Goal: Information Seeking & Learning: Learn about a topic

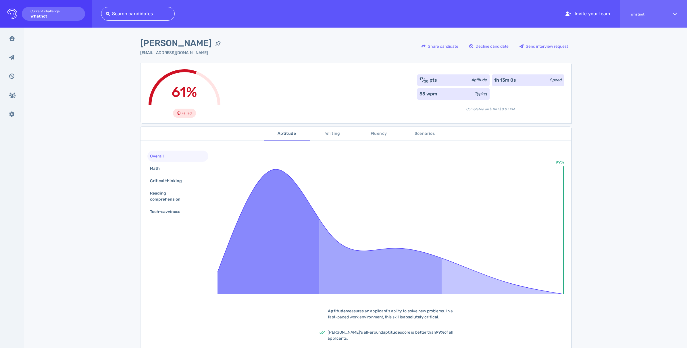
click at [336, 132] on span "Writing" at bounding box center [332, 133] width 39 height 7
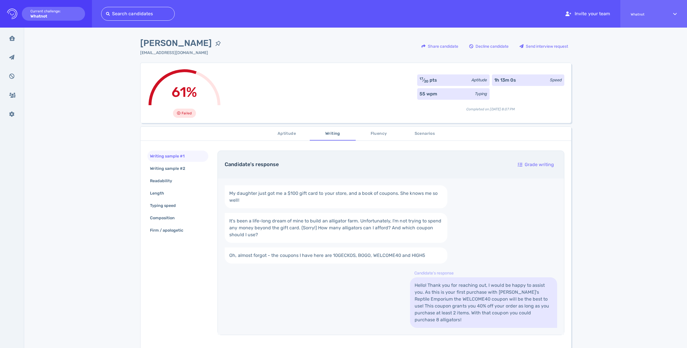
click at [380, 133] on span "Fluency" at bounding box center [378, 133] width 39 height 7
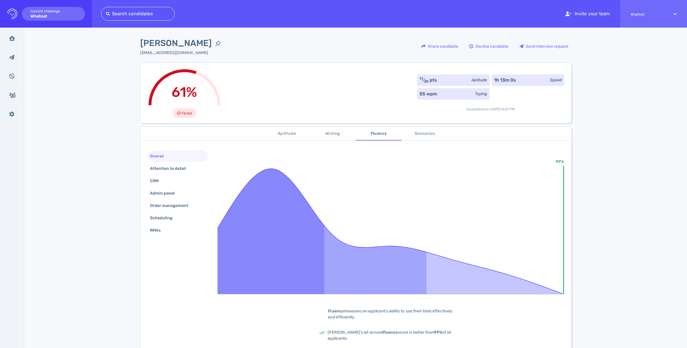
click at [432, 128] on button "Scenarios" at bounding box center [424, 134] width 46 height 14
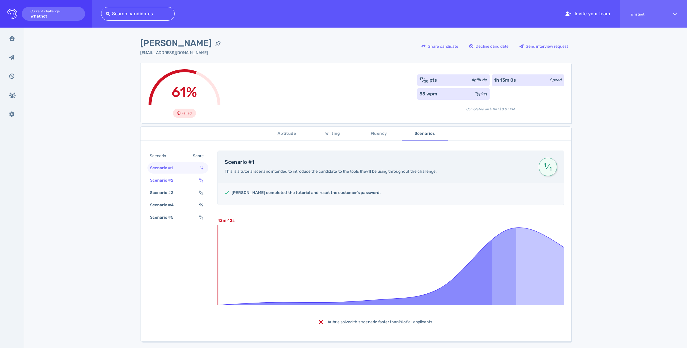
click at [163, 177] on div "Scenario #2" at bounding box center [165, 180] width 32 height 8
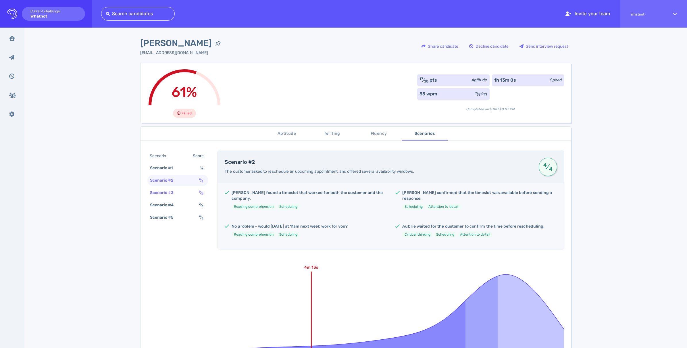
click at [159, 195] on div "Scenario #3" at bounding box center [165, 192] width 32 height 8
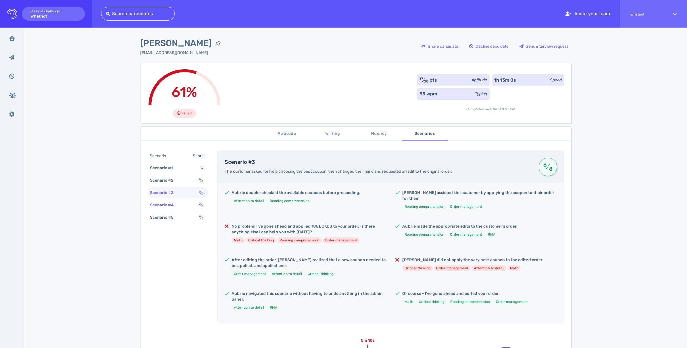
click at [158, 206] on div "Scenario #4" at bounding box center [165, 205] width 32 height 8
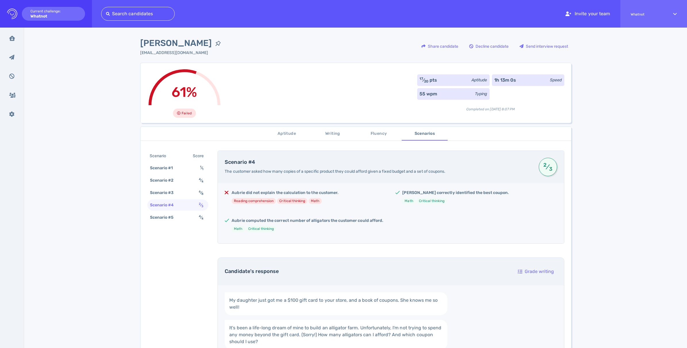
click at [158, 223] on div "Scenario Score Scenario #1 1 ⁄ 1 Scenario #2 4 ⁄ 4 Scenario #3 6 ⁄ 8 Scenario #…" at bounding box center [177, 187] width 61 height 74
click at [152, 216] on div "Scenario #5" at bounding box center [165, 217] width 32 height 8
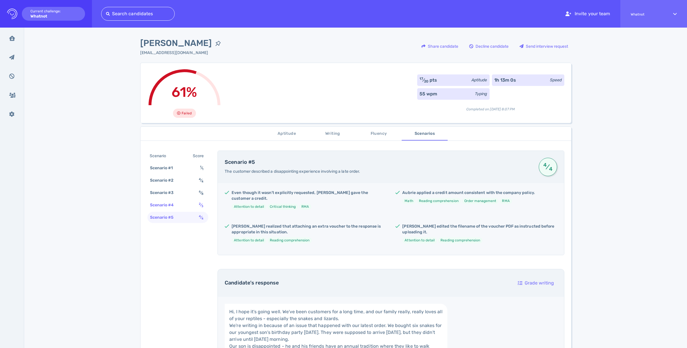
click at [156, 204] on div "Scenario #4" at bounding box center [165, 205] width 32 height 8
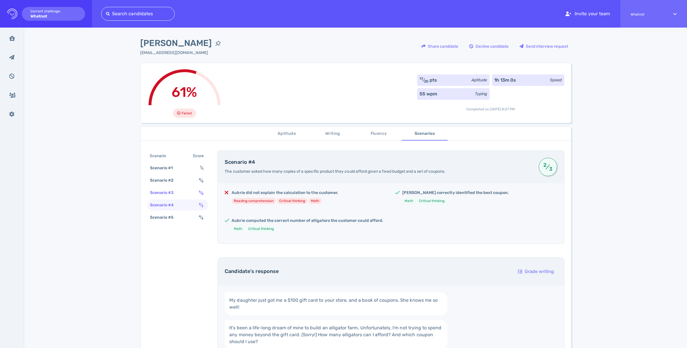
click at [159, 193] on div "Scenario #3" at bounding box center [165, 192] width 32 height 8
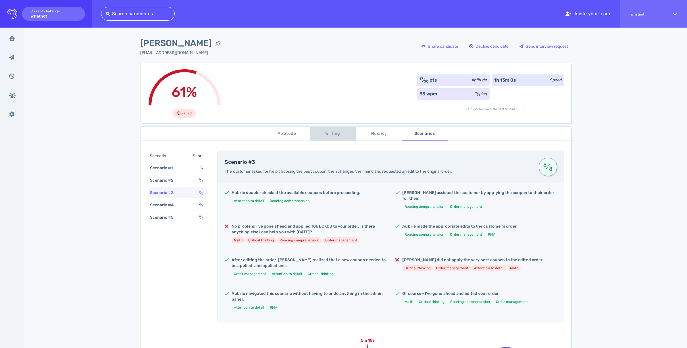
click at [332, 137] on span "Writing" at bounding box center [332, 133] width 39 height 7
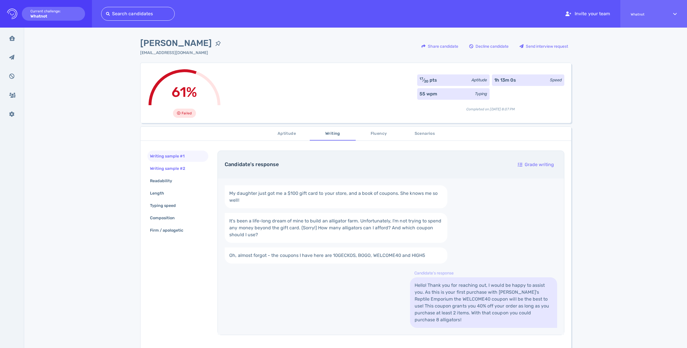
click at [166, 167] on div "Writing sample #2" at bounding box center [171, 168] width 44 height 8
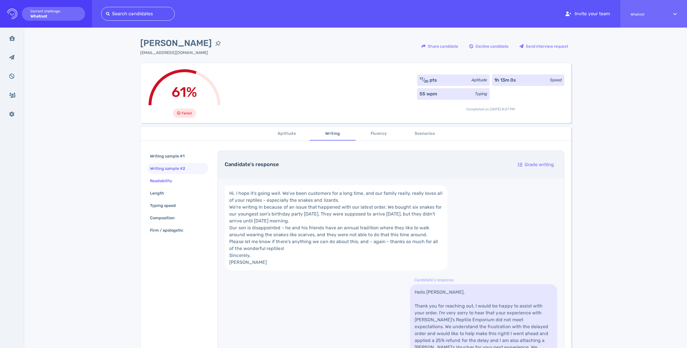
click at [156, 182] on div "Readability" at bounding box center [164, 181] width 30 height 8
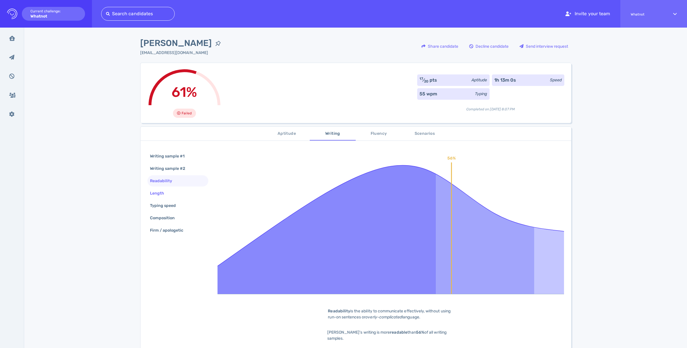
click at [163, 192] on div "Length" at bounding box center [160, 193] width 22 height 8
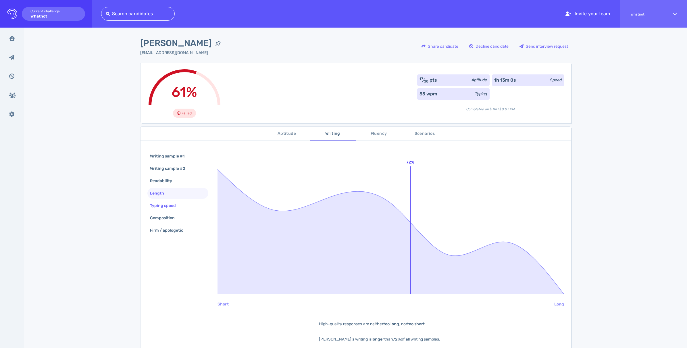
click at [162, 200] on div "Typing speed" at bounding box center [177, 205] width 61 height 11
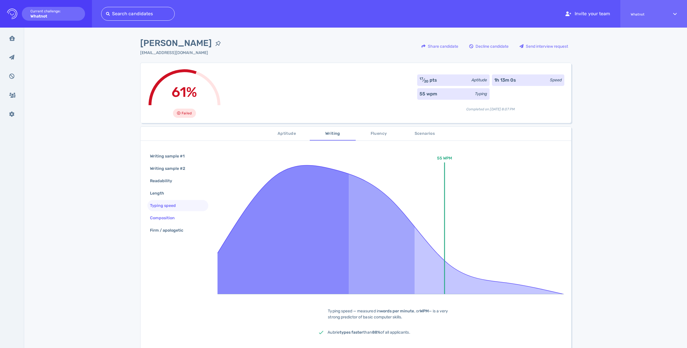
click at [165, 220] on div "Composition" at bounding box center [165, 218] width 33 height 8
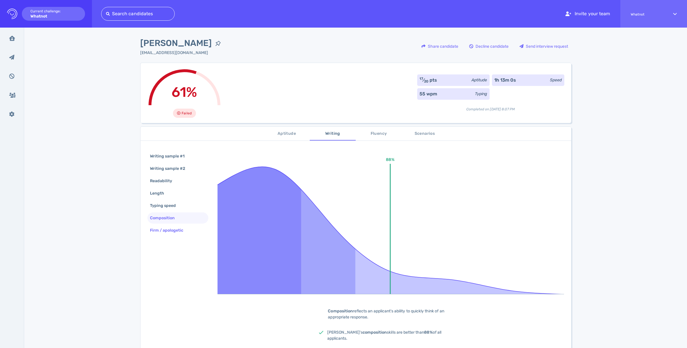
click at [166, 233] on div "Firm / apologetic" at bounding box center [170, 230] width 42 height 8
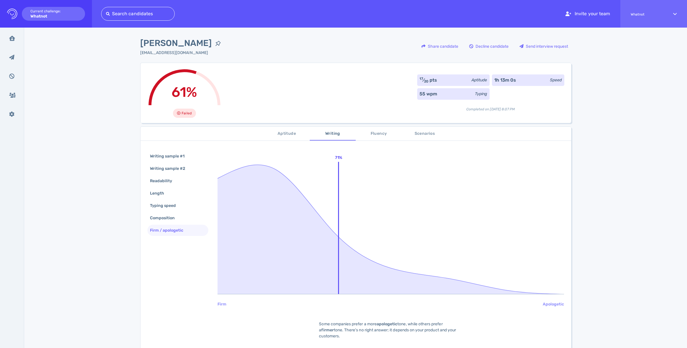
click at [382, 132] on span "Fluency" at bounding box center [378, 133] width 39 height 7
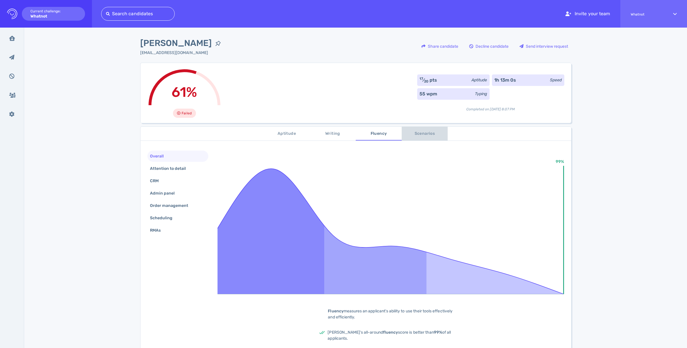
click at [430, 136] on span "Scenarios" at bounding box center [424, 133] width 39 height 7
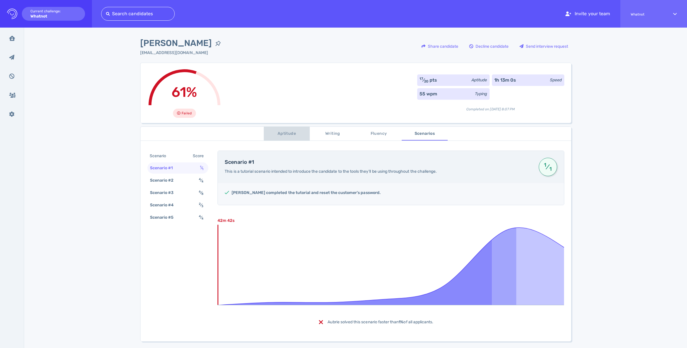
click at [278, 135] on span "Aptitude" at bounding box center [286, 133] width 39 height 7
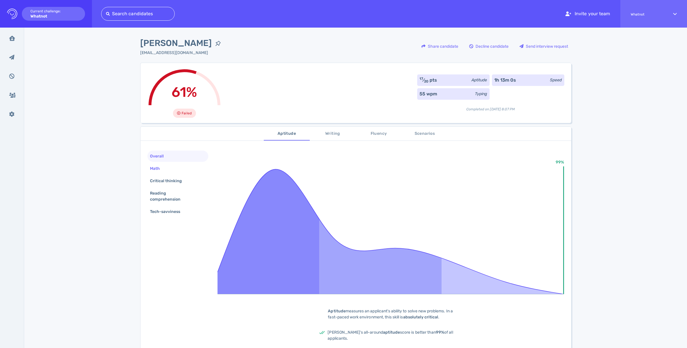
click at [162, 167] on div "Math" at bounding box center [158, 168] width 18 height 8
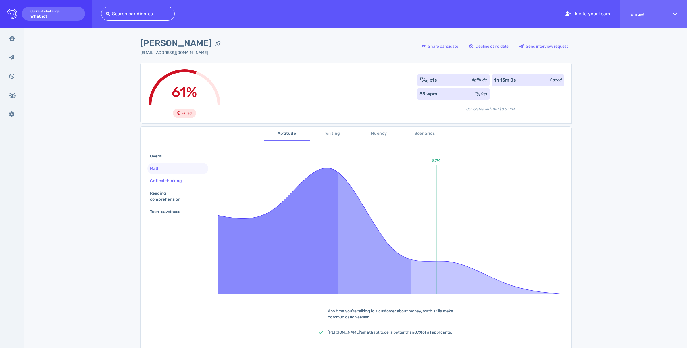
click at [161, 181] on div "Critical thinking" at bounding box center [169, 181] width 40 height 8
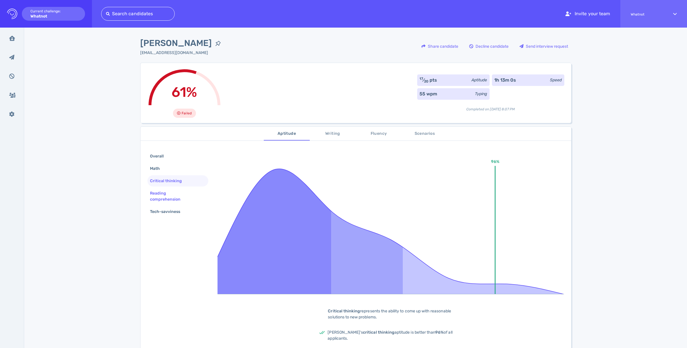
click at [159, 194] on div "Reading comprehension" at bounding box center [176, 196] width 54 height 14
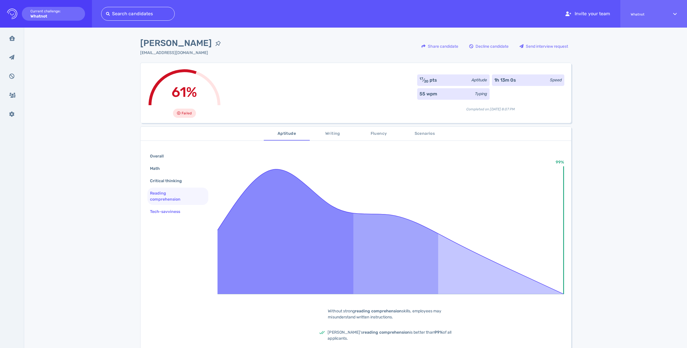
click at [165, 214] on div "Tech-savviness" at bounding box center [168, 211] width 38 height 8
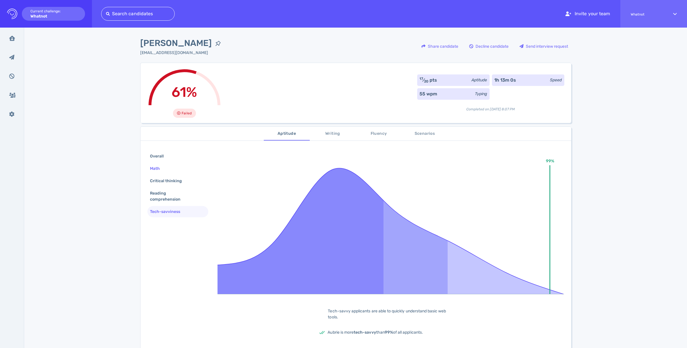
click at [157, 169] on div "Math" at bounding box center [158, 168] width 18 height 8
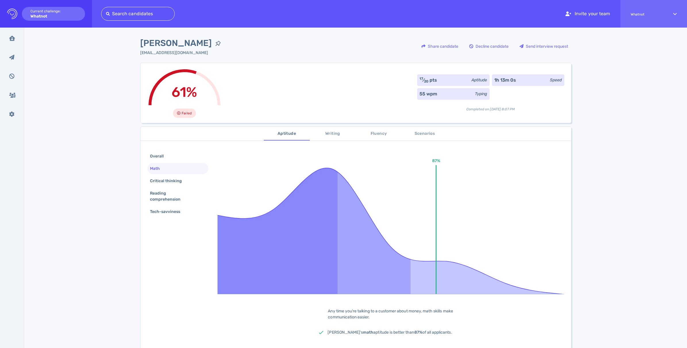
click at [185, 111] on span "Failed" at bounding box center [186, 113] width 10 height 7
click at [186, 95] on span "61%" at bounding box center [184, 92] width 26 height 16
click at [160, 150] on div "Overall" at bounding box center [177, 155] width 61 height 11
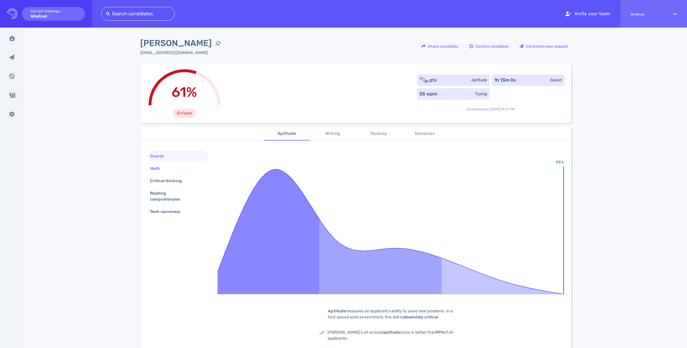
click at [157, 169] on div "Math" at bounding box center [158, 168] width 18 height 8
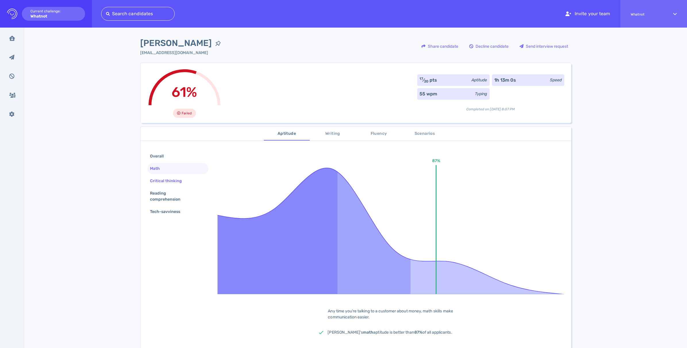
click at [157, 178] on div "Critical thinking" at bounding box center [169, 181] width 40 height 8
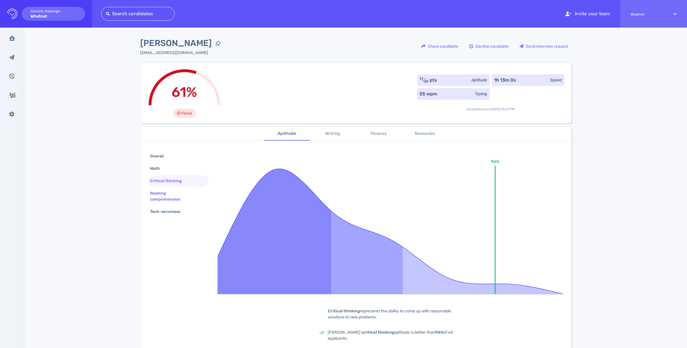
click at [156, 191] on div "Reading comprehension" at bounding box center [176, 196] width 54 height 14
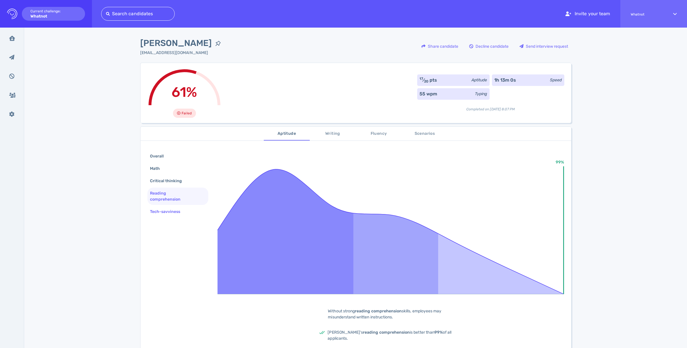
click at [155, 213] on div "Tech-savviness" at bounding box center [168, 211] width 38 height 8
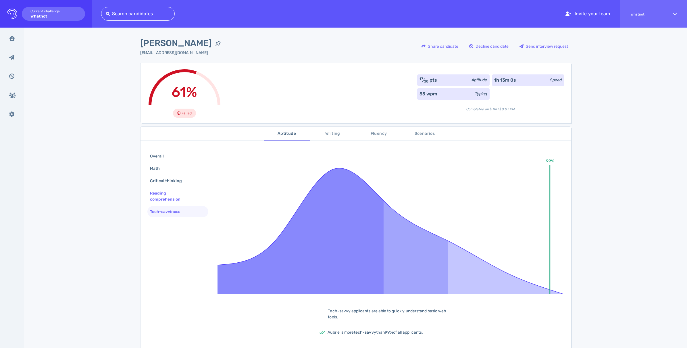
click at [158, 196] on div "Reading comprehension" at bounding box center [176, 196] width 54 height 14
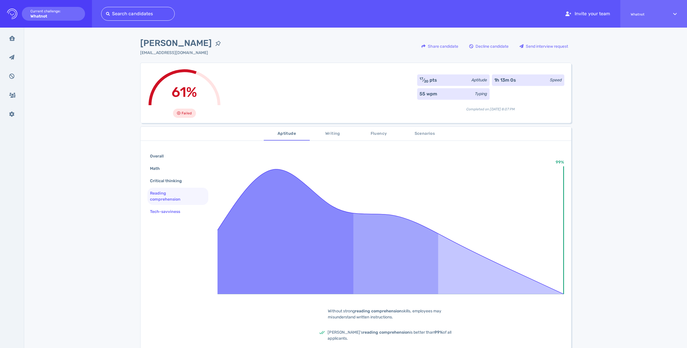
click at [159, 212] on div "Tech-savviness" at bounding box center [168, 211] width 38 height 8
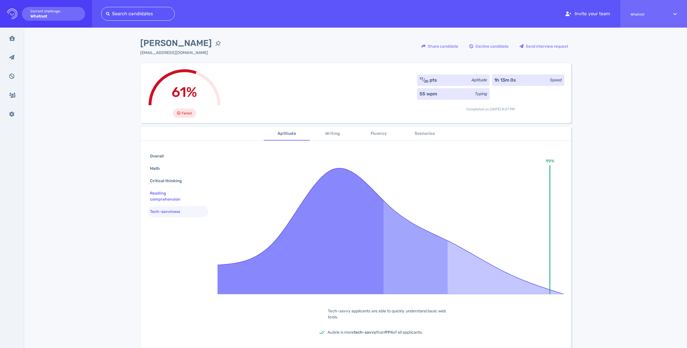
click at [169, 194] on div "Reading comprehension" at bounding box center [176, 196] width 54 height 14
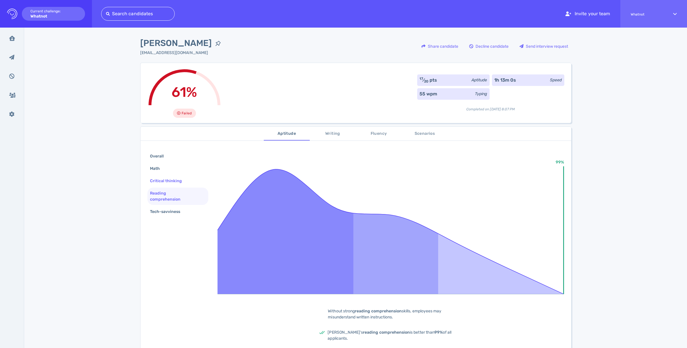
click at [165, 179] on div "Critical thinking" at bounding box center [169, 181] width 40 height 8
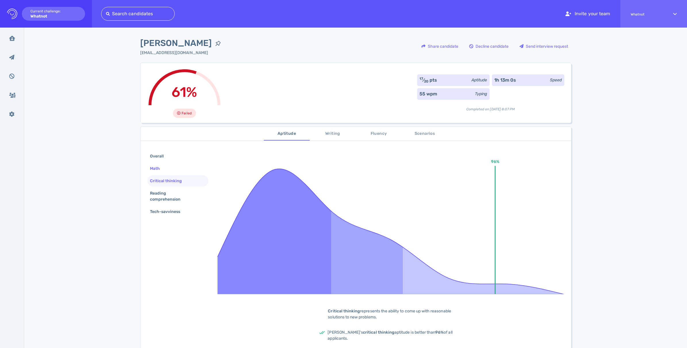
click at [156, 163] on div "Math" at bounding box center [177, 168] width 61 height 11
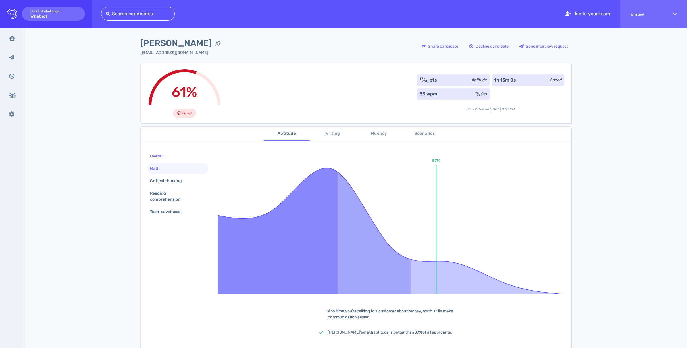
click at [156, 155] on div "Overall" at bounding box center [160, 156] width 22 height 8
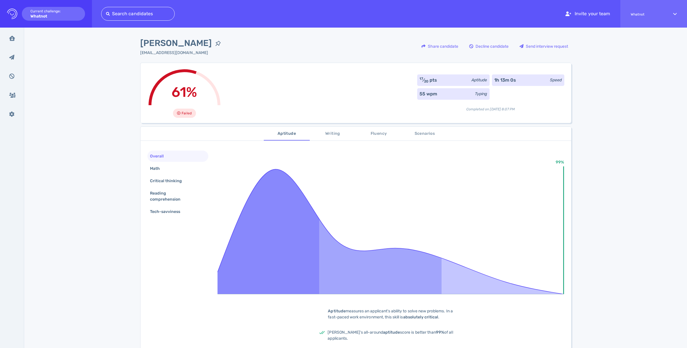
click at [332, 134] on span "Writing" at bounding box center [332, 133] width 39 height 7
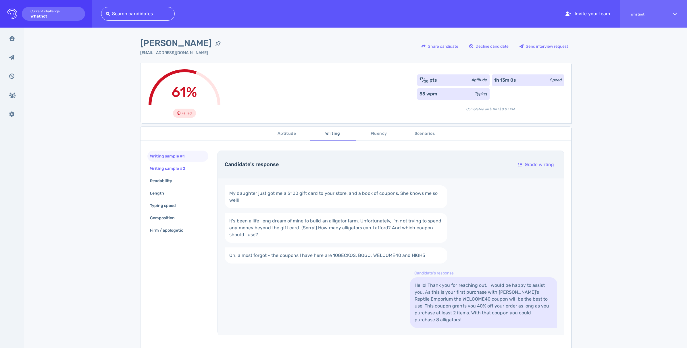
click at [168, 169] on div "Writing sample #2" at bounding box center [171, 168] width 44 height 8
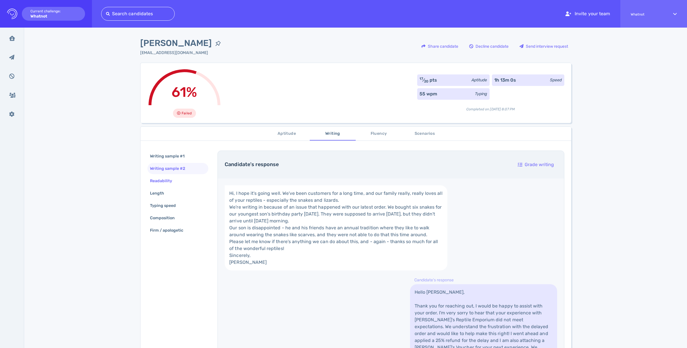
click at [164, 181] on div "Readability" at bounding box center [164, 181] width 30 height 8
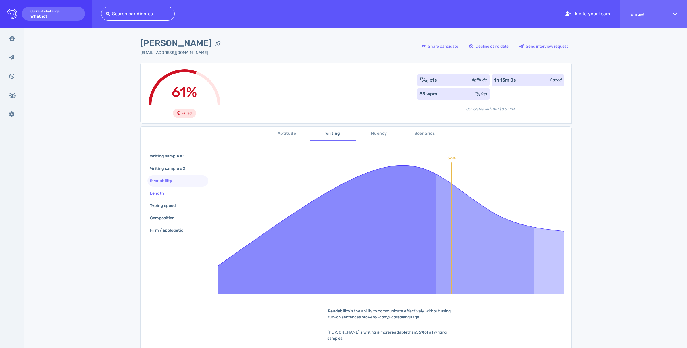
click at [166, 193] on div "Length" at bounding box center [160, 193] width 22 height 8
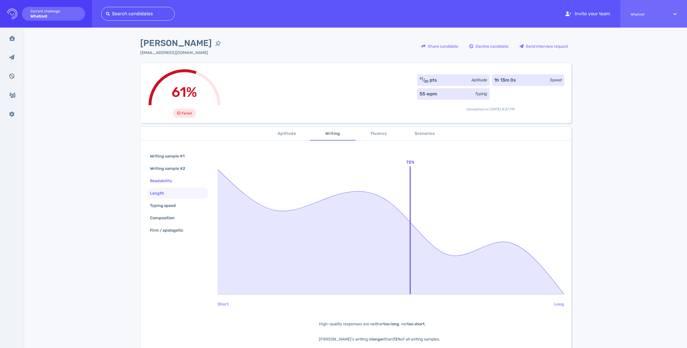
click at [168, 179] on div "Readability" at bounding box center [164, 181] width 30 height 8
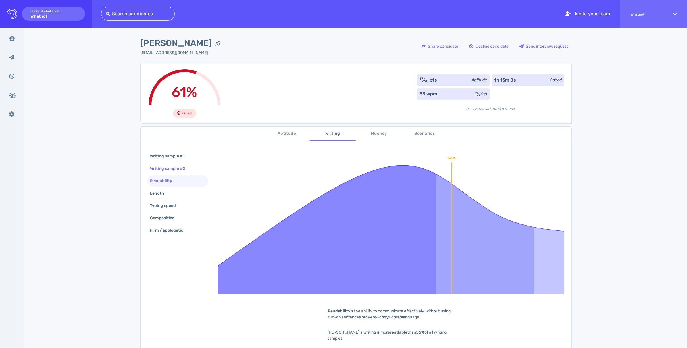
click at [178, 168] on div "Writing sample #2" at bounding box center [171, 168] width 44 height 8
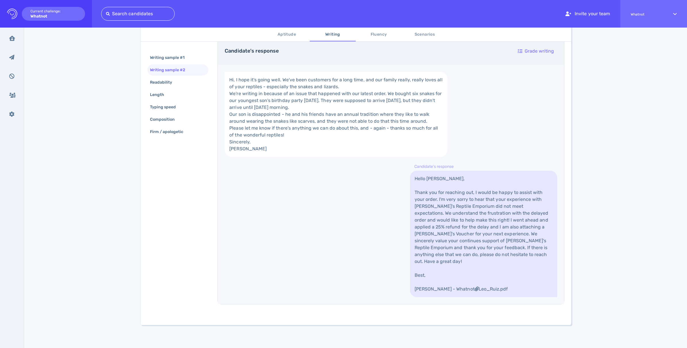
scroll to position [188, 0]
click at [169, 59] on div "Writing sample #1" at bounding box center [170, 57] width 43 height 8
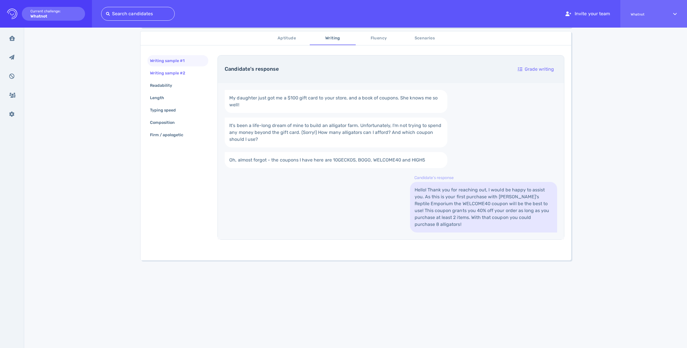
click at [173, 69] on div "Writing sample #2" at bounding box center [171, 73] width 44 height 8
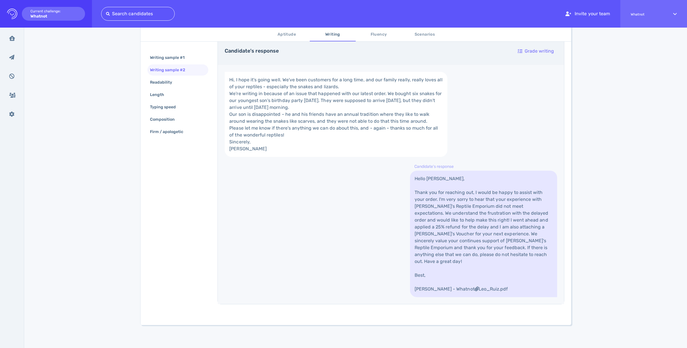
scroll to position [187, 0]
click at [154, 83] on div "Readability" at bounding box center [164, 82] width 30 height 8
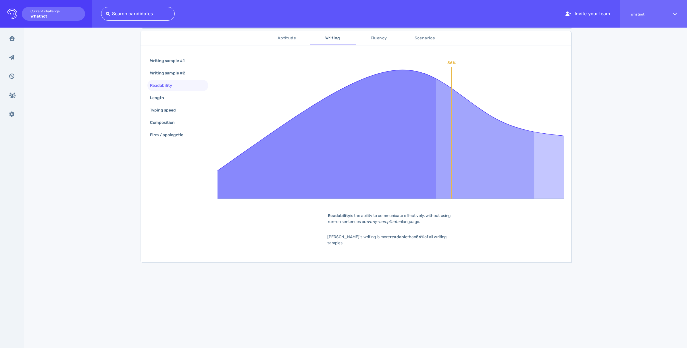
scroll to position [95, 0]
click at [154, 97] on div "Length" at bounding box center [160, 98] width 22 height 8
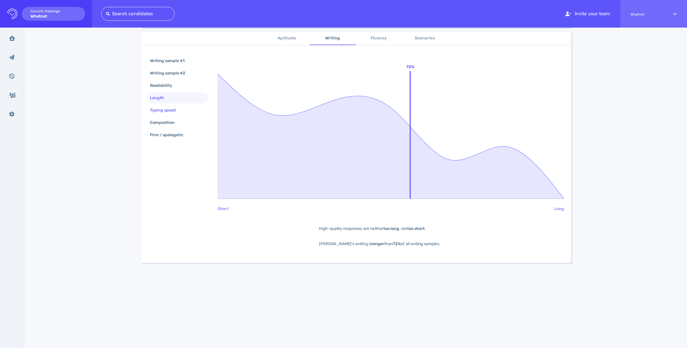
click at [158, 112] on div "Typing speed" at bounding box center [166, 110] width 34 height 8
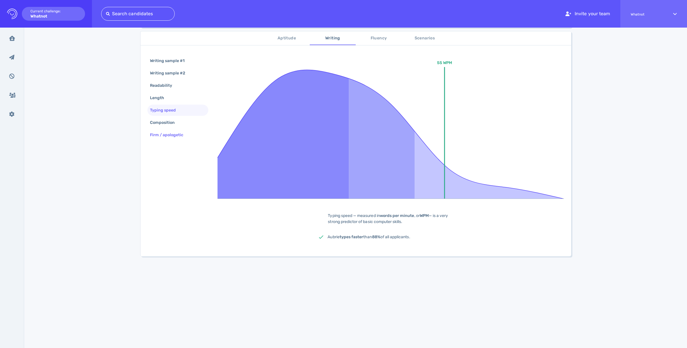
click at [160, 129] on div "Firm / apologetic" at bounding box center [177, 134] width 61 height 11
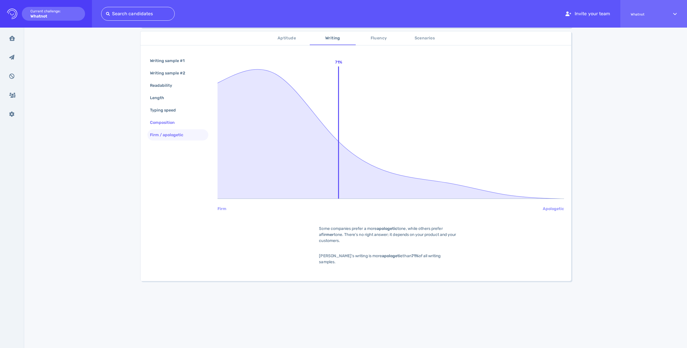
click at [160, 124] on div "Composition" at bounding box center [165, 122] width 33 height 8
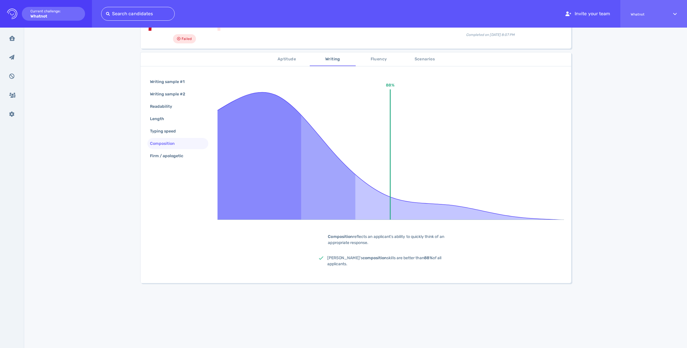
scroll to position [40, 0]
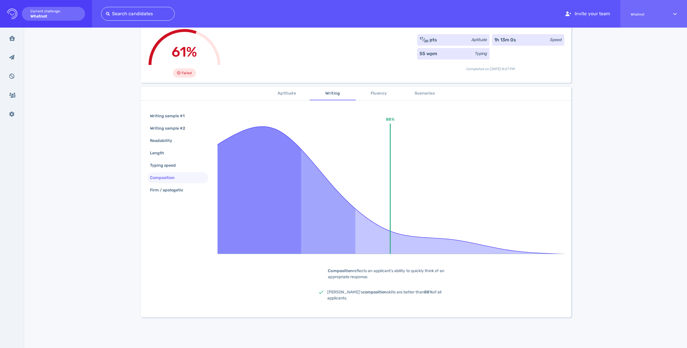
click at [378, 95] on span "Fluency" at bounding box center [378, 93] width 39 height 7
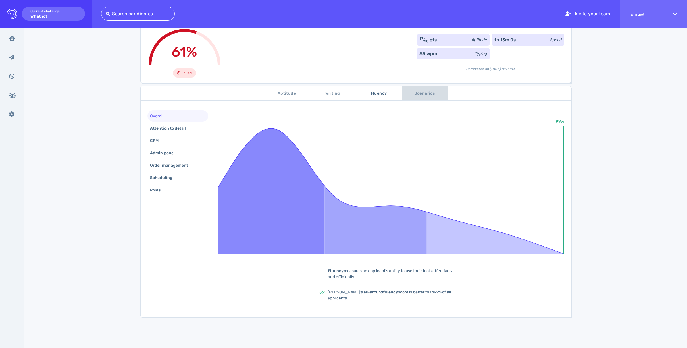
click at [425, 93] on span "Scenarios" at bounding box center [424, 93] width 39 height 7
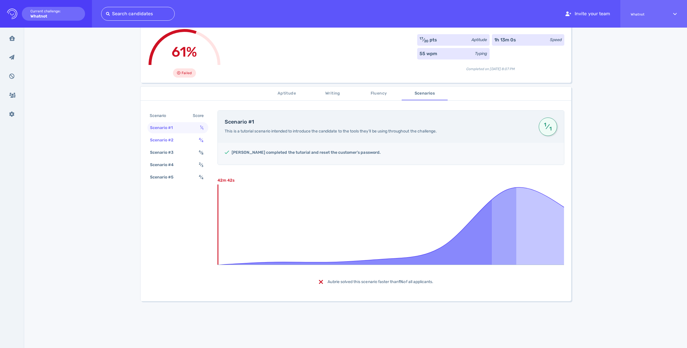
click at [186, 140] on div "Scenario #2 4 ⁄ 4" at bounding box center [177, 139] width 61 height 11
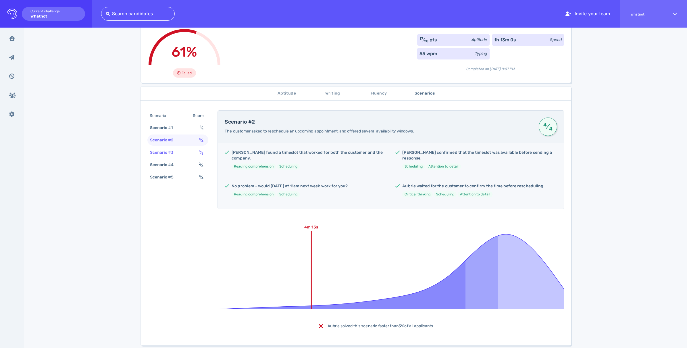
click at [173, 152] on div "Scenario #3" at bounding box center [165, 152] width 32 height 8
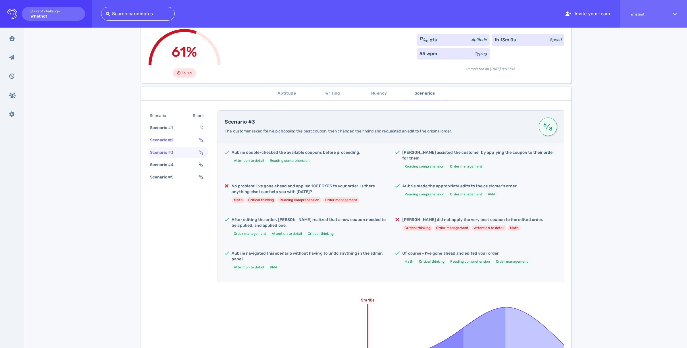
click at [173, 142] on div "Scenario #2" at bounding box center [165, 140] width 32 height 8
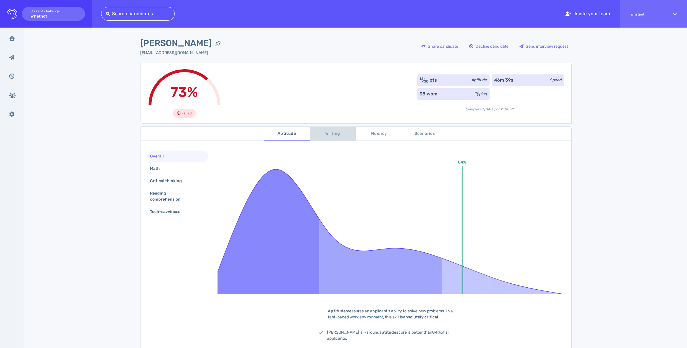
click at [329, 134] on span "Writing" at bounding box center [332, 133] width 39 height 7
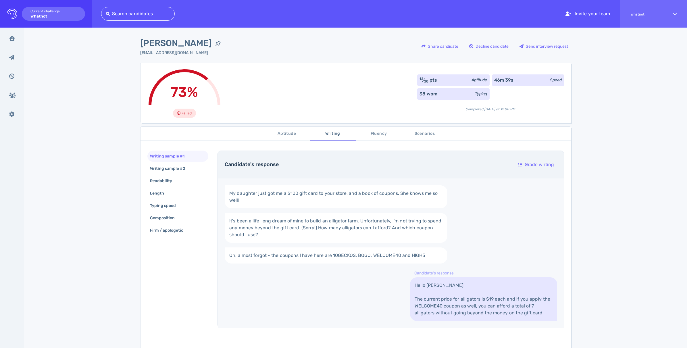
click at [372, 134] on span "Fluency" at bounding box center [378, 133] width 39 height 7
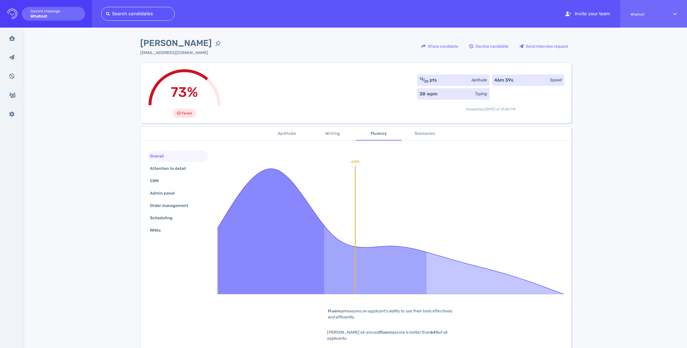
click at [428, 134] on span "Scenarios" at bounding box center [424, 133] width 39 height 7
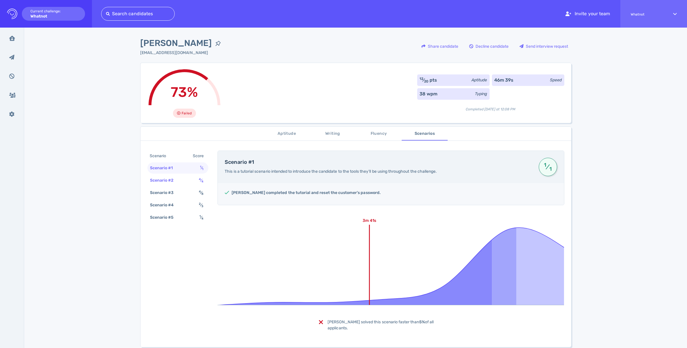
click at [161, 176] on div "Scenario #2" at bounding box center [165, 180] width 32 height 8
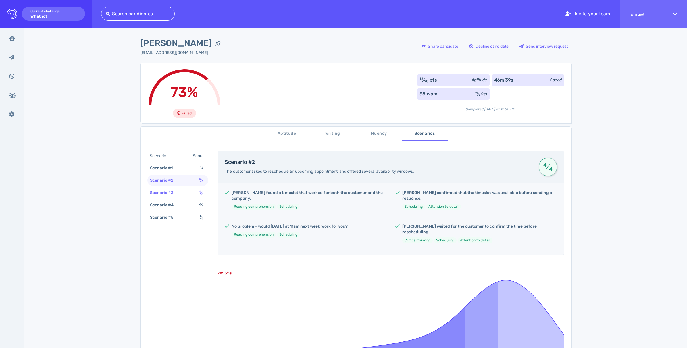
click at [160, 190] on div "Scenario #3" at bounding box center [165, 192] width 32 height 8
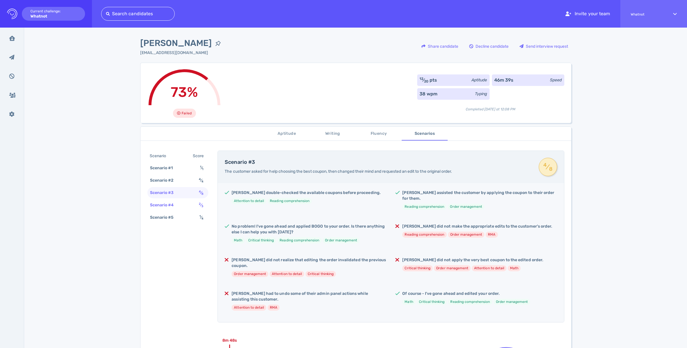
click at [162, 205] on div "Scenario #4" at bounding box center [165, 205] width 32 height 8
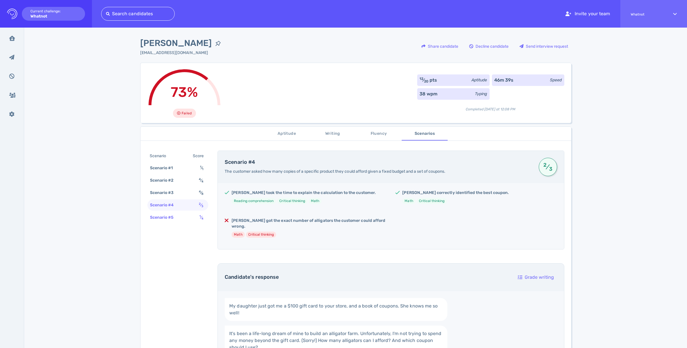
click at [163, 219] on div "Scenario #5" at bounding box center [165, 217] width 32 height 8
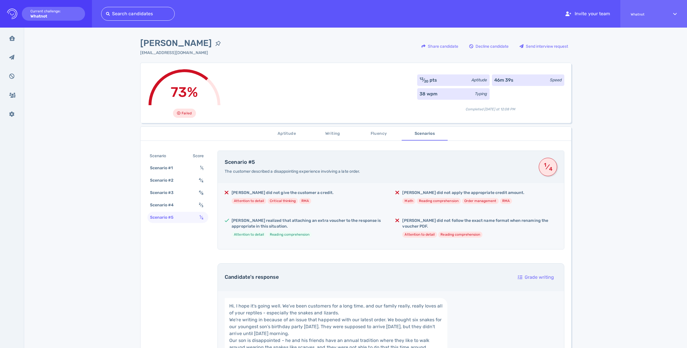
click at [287, 135] on span "Aptitude" at bounding box center [286, 133] width 39 height 7
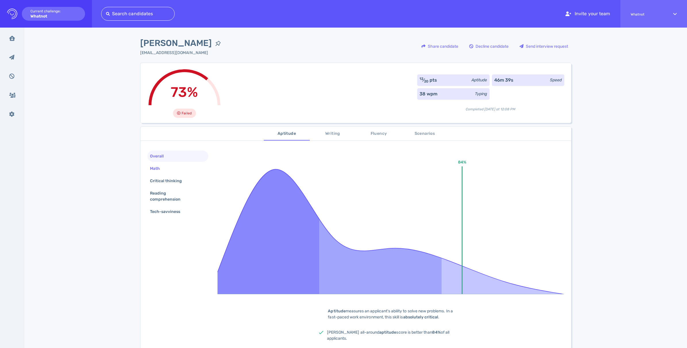
click at [166, 167] on div "Math" at bounding box center [177, 168] width 61 height 11
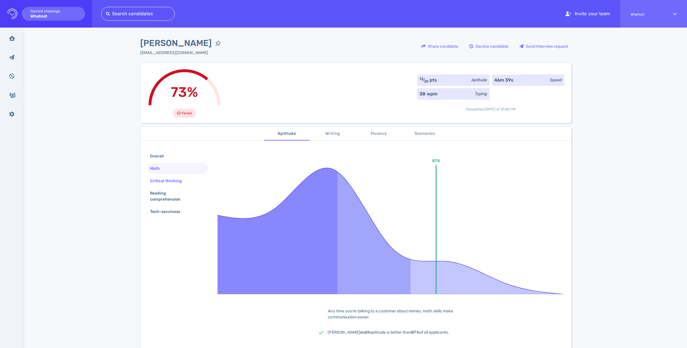
click at [163, 180] on div "Critical thinking" at bounding box center [169, 181] width 40 height 8
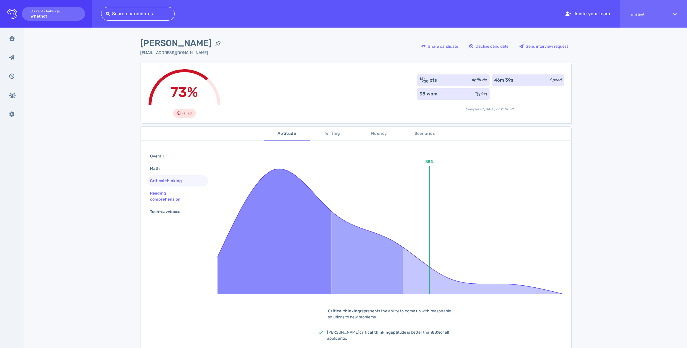
click at [164, 196] on div "Reading comprehension" at bounding box center [176, 196] width 54 height 14
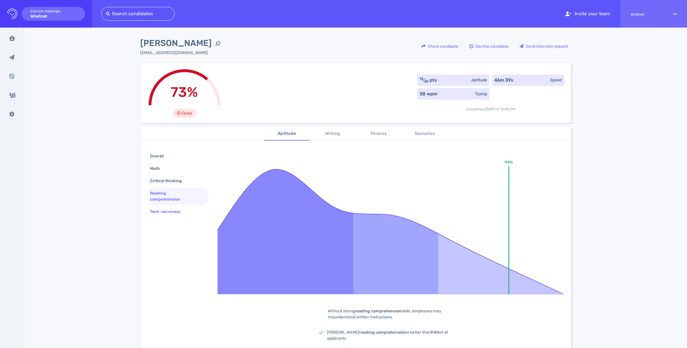
click at [167, 213] on div "Tech-savviness" at bounding box center [168, 211] width 38 height 8
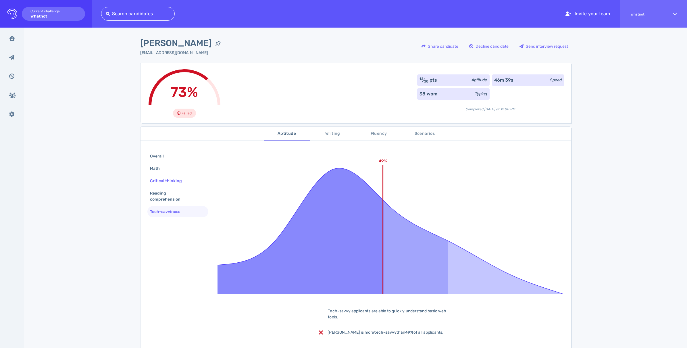
click at [160, 177] on div "Critical thinking" at bounding box center [169, 181] width 40 height 8
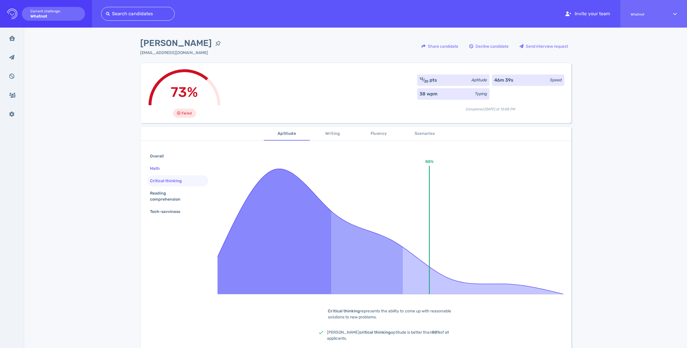
click at [153, 167] on div "Math" at bounding box center [158, 168] width 18 height 8
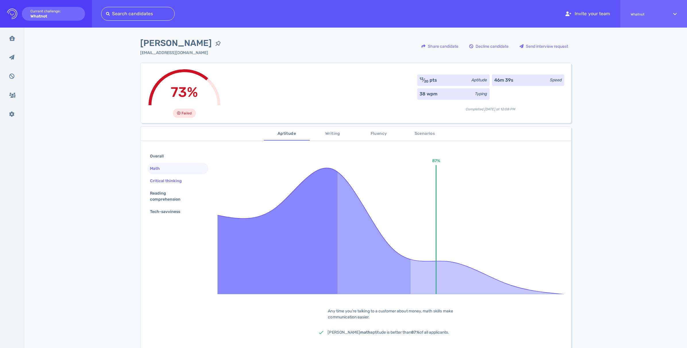
click at [149, 182] on div "Critical thinking" at bounding box center [169, 181] width 40 height 8
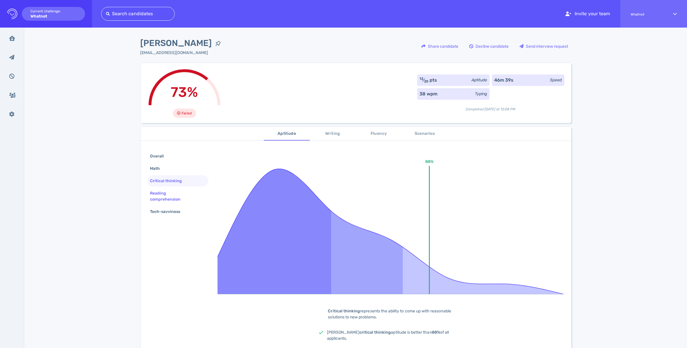
click at [164, 191] on div "Reading comprehension" at bounding box center [176, 196] width 54 height 14
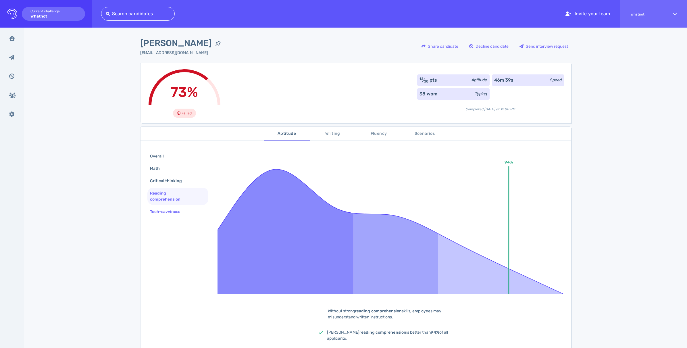
click at [178, 210] on div "Tech-savviness" at bounding box center [168, 211] width 38 height 8
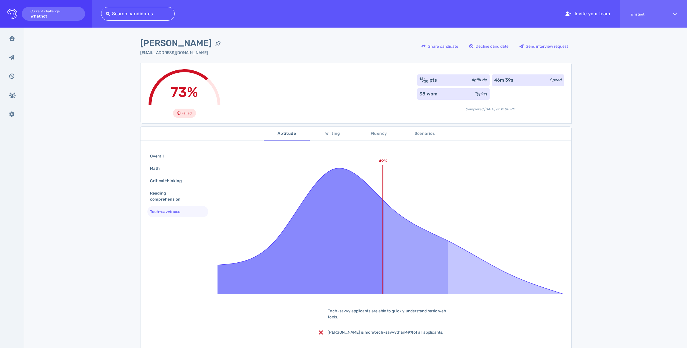
click at [336, 132] on span "Writing" at bounding box center [332, 133] width 39 height 7
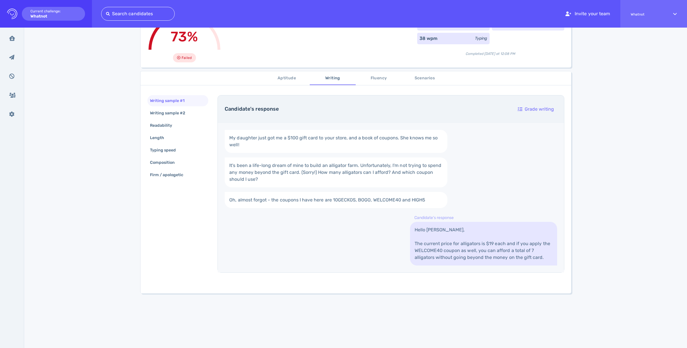
scroll to position [55, 0]
click at [383, 78] on span "Fluency" at bounding box center [378, 78] width 39 height 7
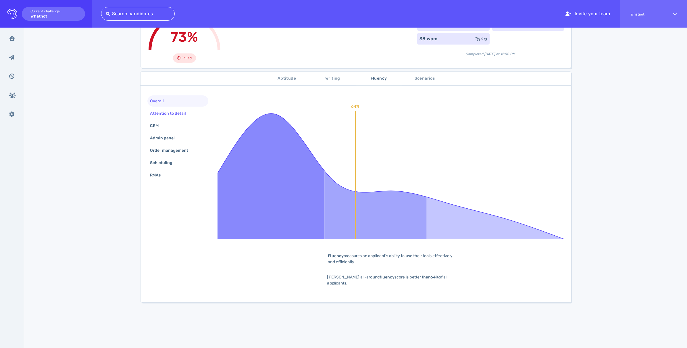
click at [184, 117] on div "Attention to detail" at bounding box center [171, 113] width 44 height 8
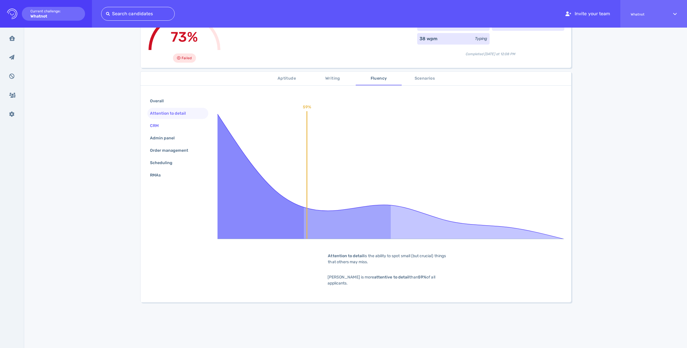
click at [155, 127] on div "CRM" at bounding box center [157, 125] width 17 height 8
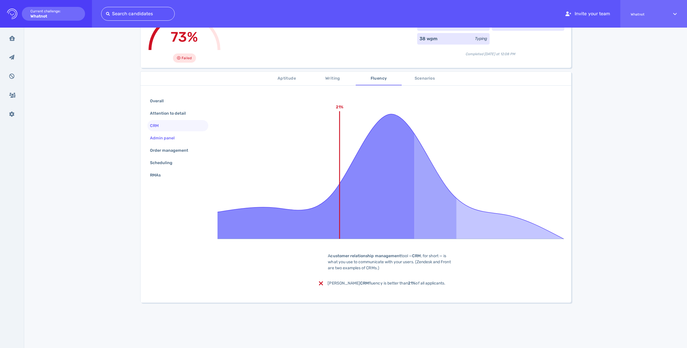
click at [165, 135] on div "Admin panel" at bounding box center [165, 138] width 33 height 8
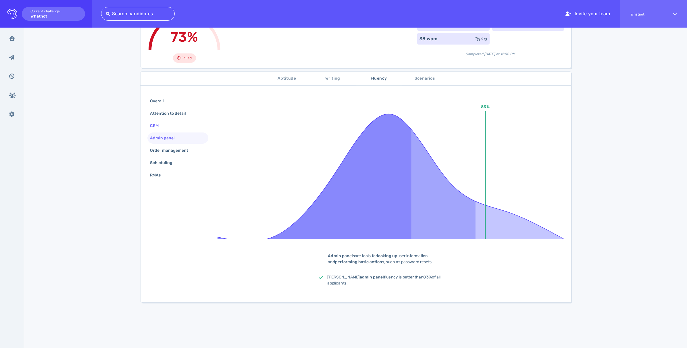
click at [162, 128] on div "CRM" at bounding box center [157, 125] width 17 height 8
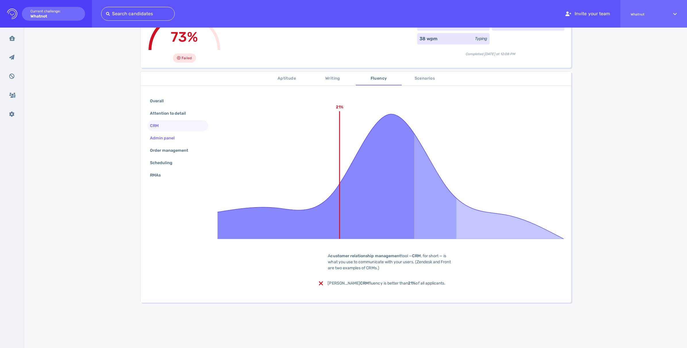
click at [163, 138] on div "Admin panel" at bounding box center [165, 138] width 33 height 8
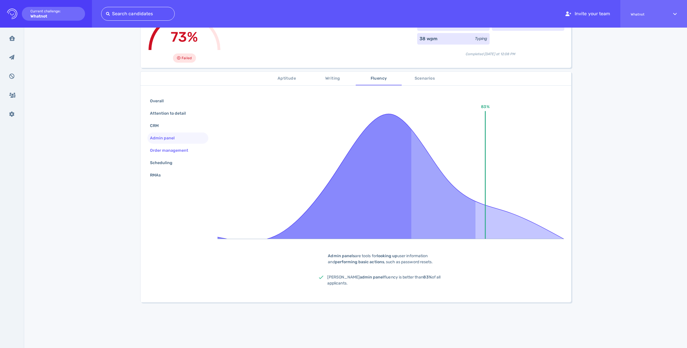
click at [163, 148] on div "Order management" at bounding box center [172, 150] width 47 height 8
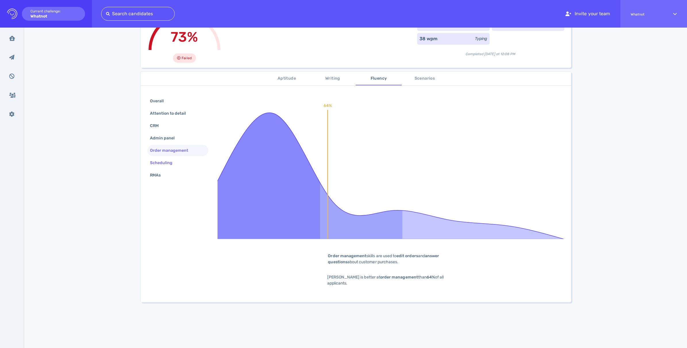
click at [162, 164] on div "Scheduling" at bounding box center [164, 162] width 31 height 8
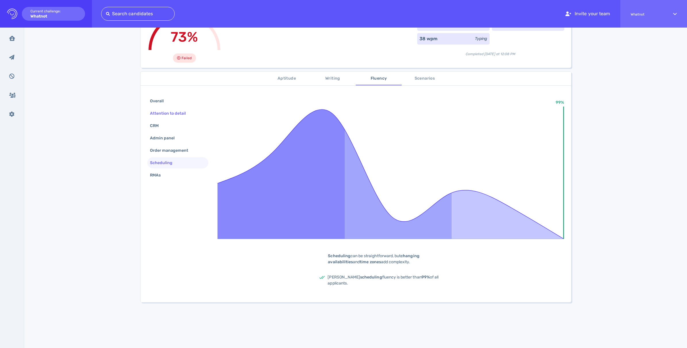
click at [164, 113] on div "Attention to detail" at bounding box center [171, 113] width 44 height 8
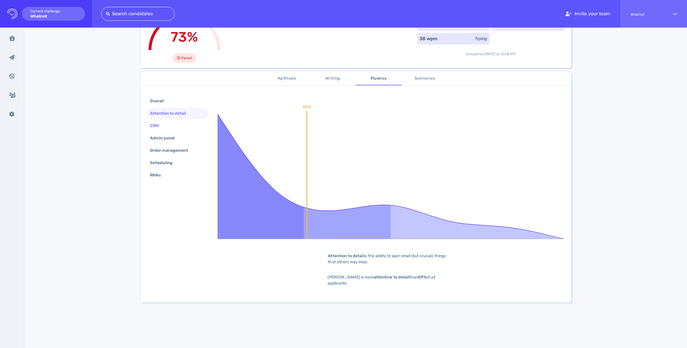
click at [154, 126] on div "CRM" at bounding box center [157, 125] width 17 height 8
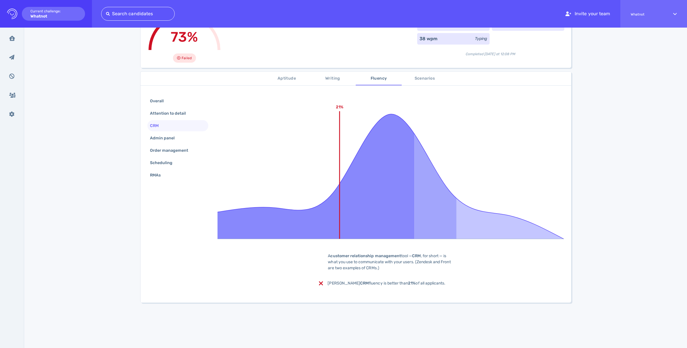
click at [439, 72] on button "Scenarios" at bounding box center [424, 78] width 46 height 14
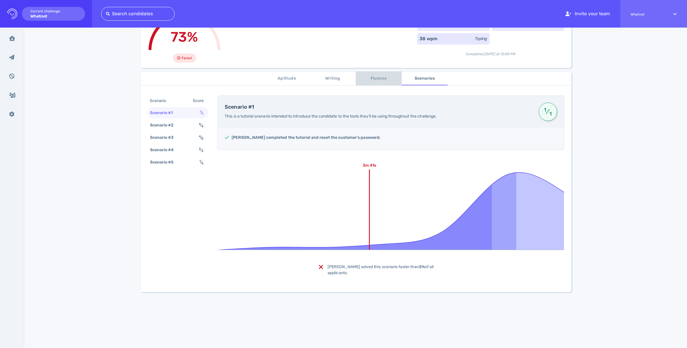
click at [378, 79] on span "Fluency" at bounding box center [378, 78] width 39 height 7
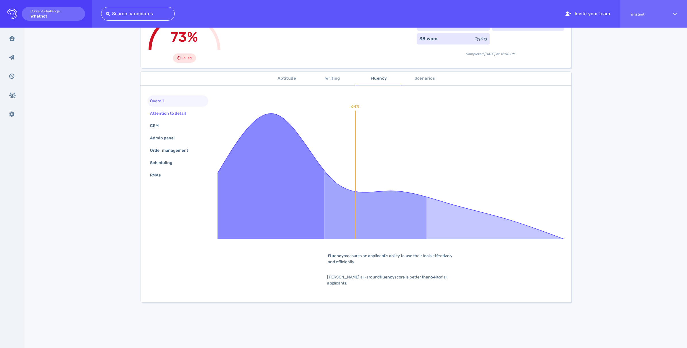
click at [165, 113] on div "Attention to detail" at bounding box center [171, 113] width 44 height 8
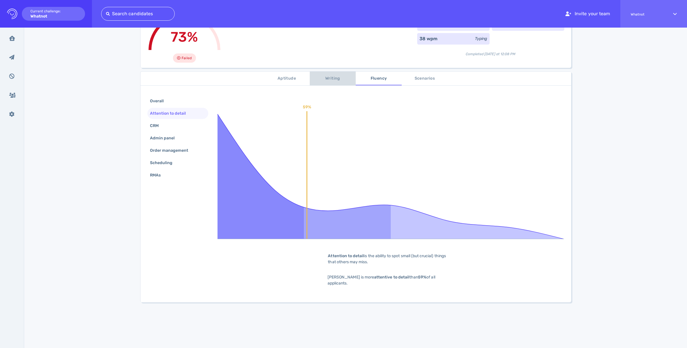
click at [333, 74] on button "Writing" at bounding box center [333, 78] width 46 height 14
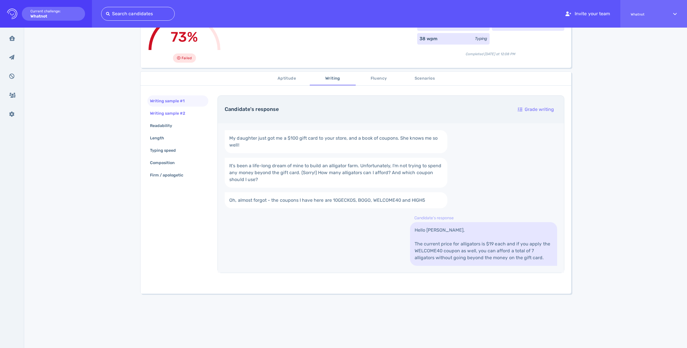
click at [156, 110] on div "Writing sample #2" at bounding box center [171, 113] width 44 height 8
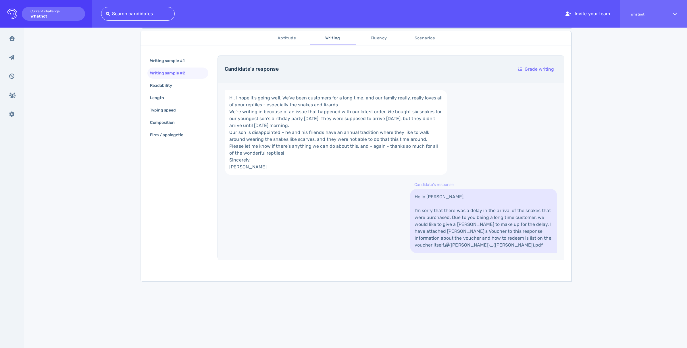
scroll to position [113, 0]
click at [174, 59] on div "Writing sample #1" at bounding box center [170, 61] width 43 height 8
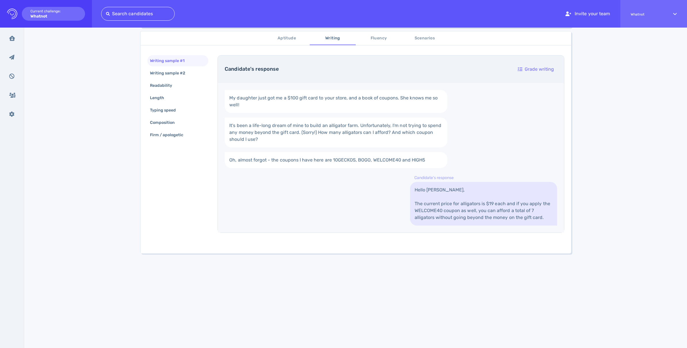
scroll to position [95, 0]
click at [166, 83] on div "Readability" at bounding box center [164, 85] width 30 height 8
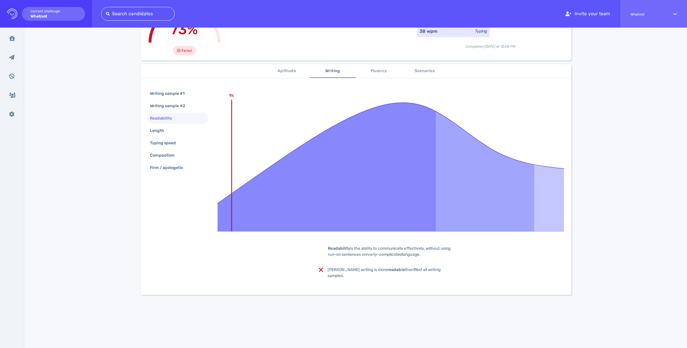
scroll to position [0, 0]
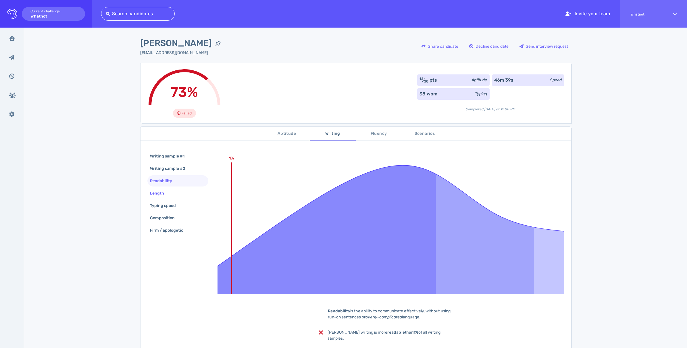
click at [159, 194] on div "Length" at bounding box center [160, 193] width 22 height 8
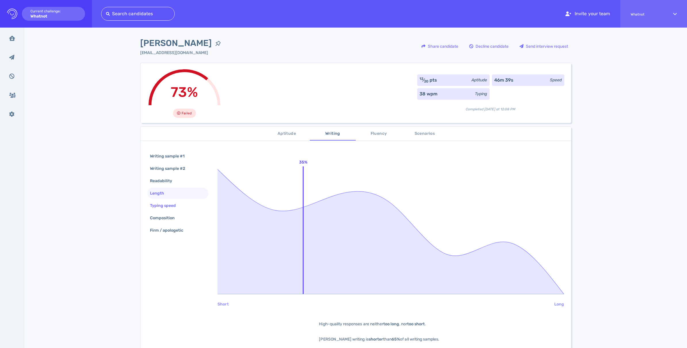
click at [158, 209] on div "Typing speed" at bounding box center [166, 205] width 34 height 8
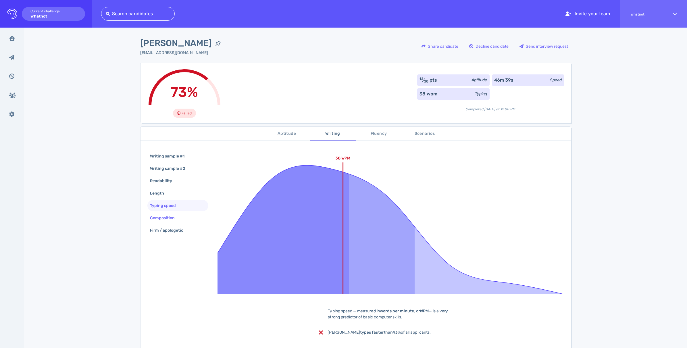
click at [158, 218] on div "Composition" at bounding box center [165, 218] width 33 height 8
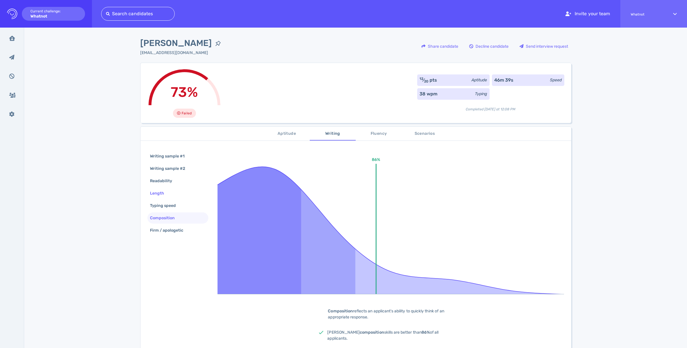
click at [159, 190] on div "Length" at bounding box center [160, 193] width 22 height 8
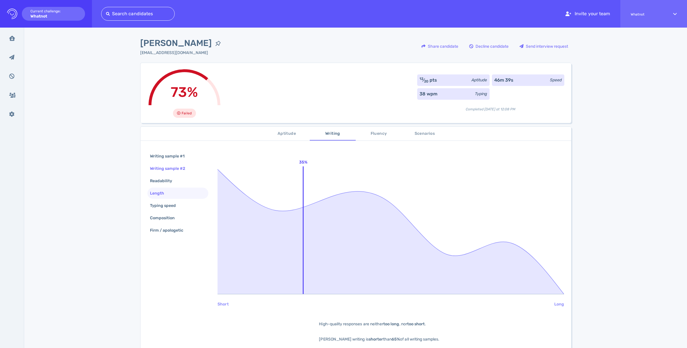
click at [167, 167] on div "Writing sample #2" at bounding box center [171, 168] width 44 height 8
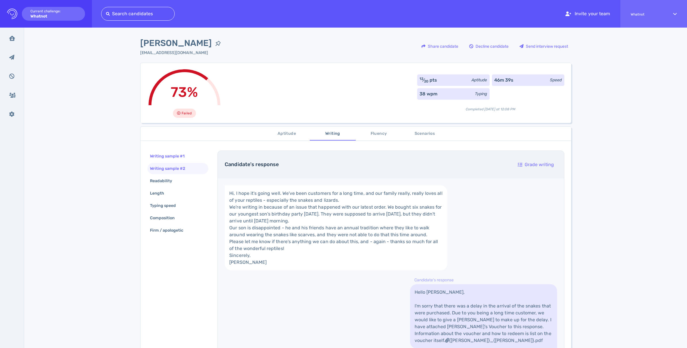
click at [169, 151] on div "Writing sample #1" at bounding box center [177, 155] width 61 height 11
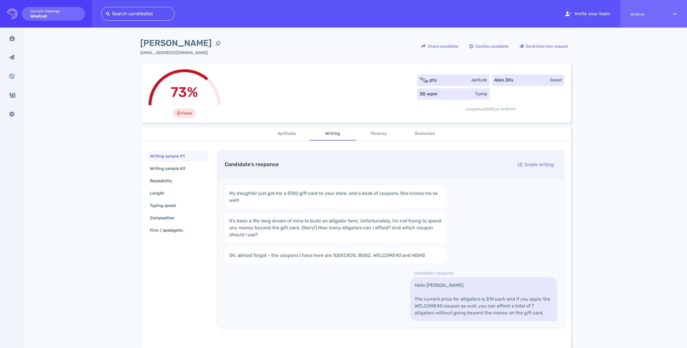
click at [378, 137] on button "Fluency" at bounding box center [378, 134] width 46 height 14
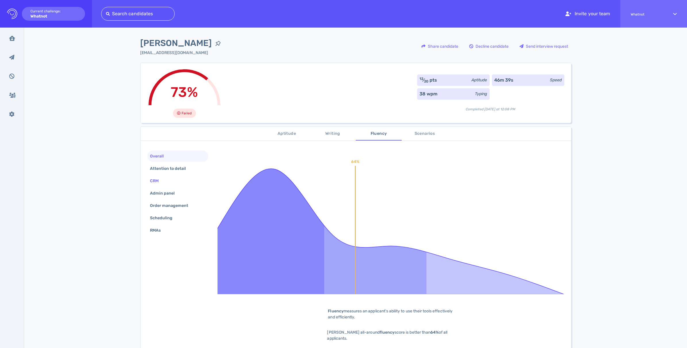
click at [153, 182] on div "CRM" at bounding box center [157, 181] width 17 height 8
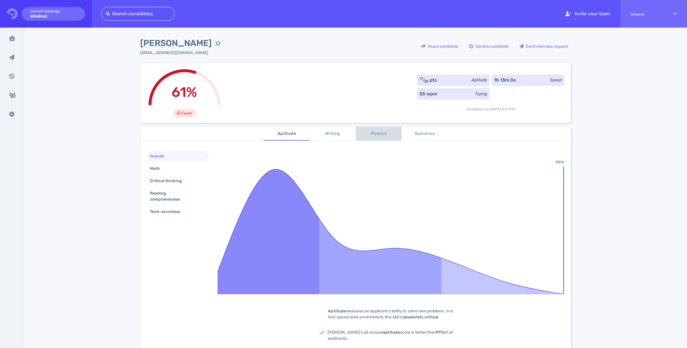
click at [376, 136] on span "Fluency" at bounding box center [378, 133] width 39 height 7
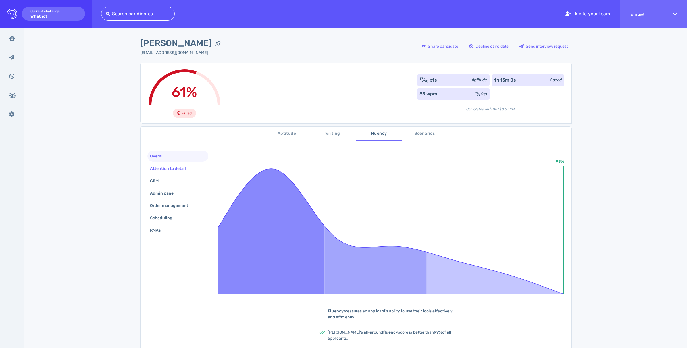
click at [152, 171] on div "Attention to detail" at bounding box center [171, 168] width 44 height 8
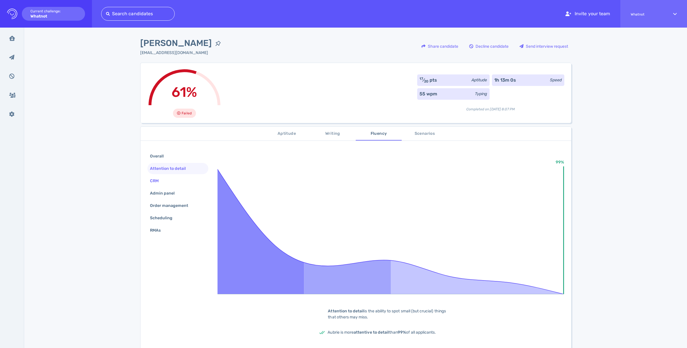
click at [154, 179] on div "CRM" at bounding box center [157, 181] width 17 height 8
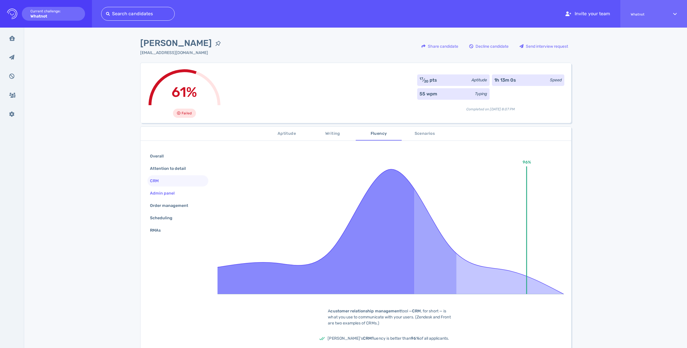
click at [155, 192] on div "Admin panel" at bounding box center [165, 193] width 33 height 8
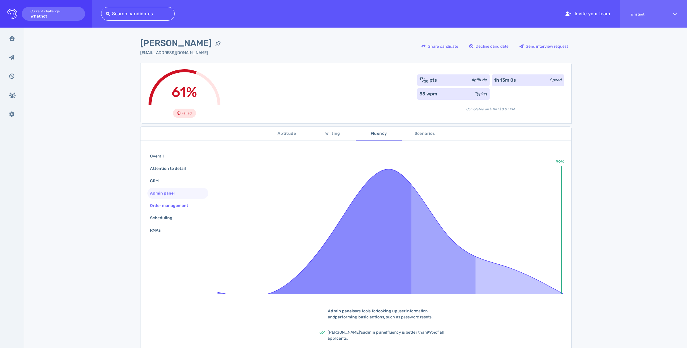
click at [157, 200] on div "Order management" at bounding box center [177, 205] width 61 height 11
